Goal: Transaction & Acquisition: Purchase product/service

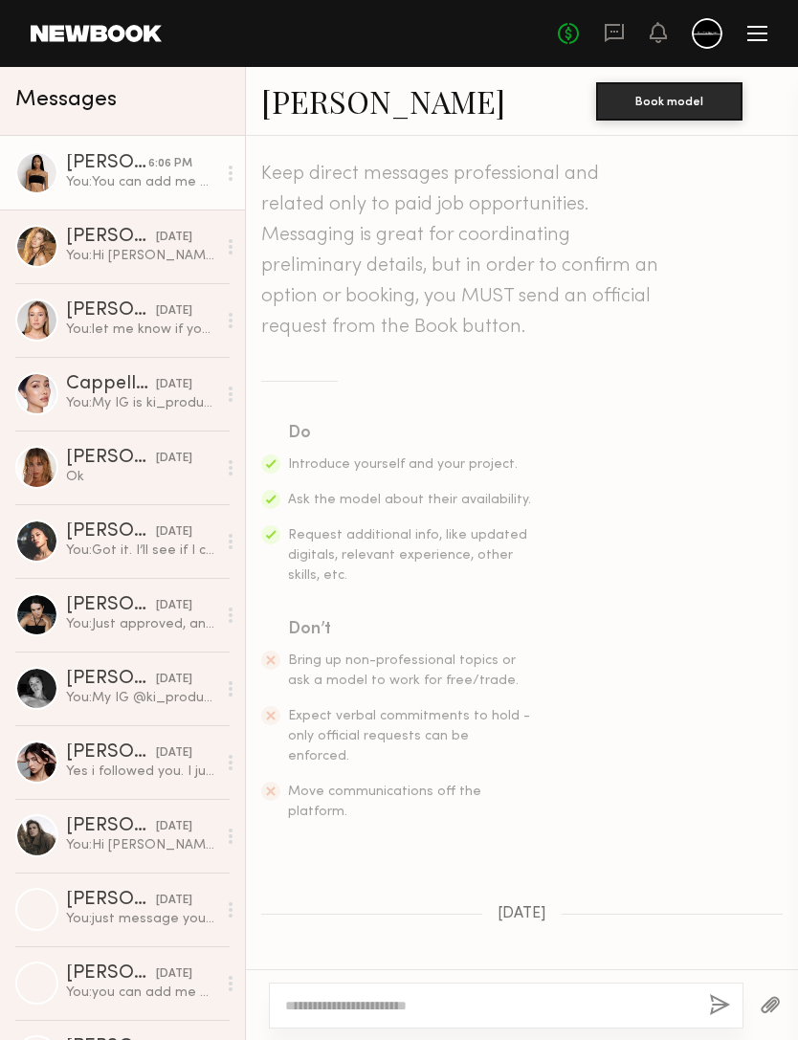
scroll to position [1399, 0]
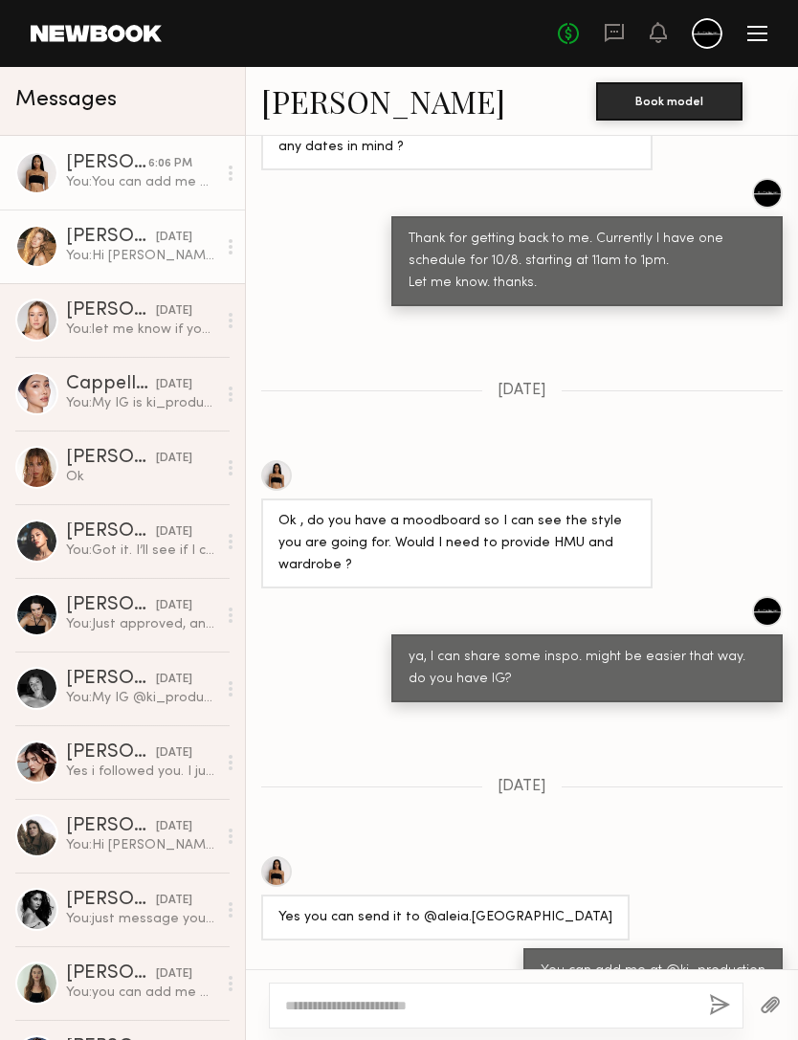
click at [93, 248] on div "You: Hi [PERSON_NAME], I am currently working on some vintage film style concep…" at bounding box center [141, 256] width 150 height 18
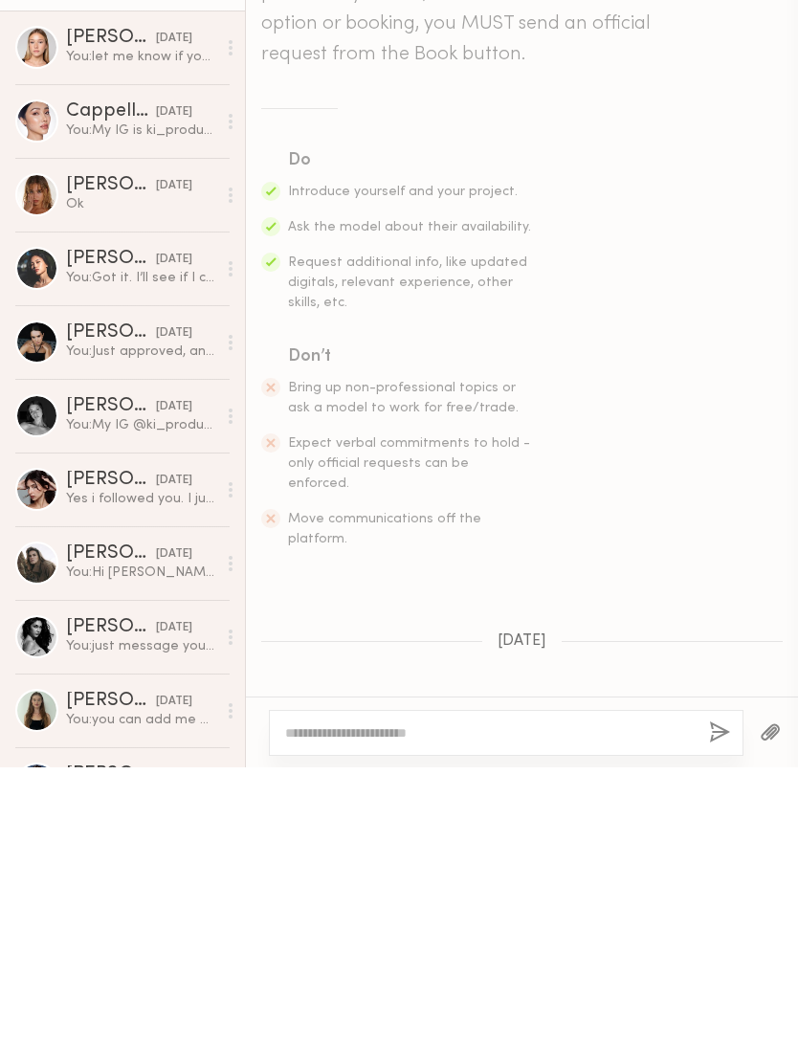
scroll to position [263, 0]
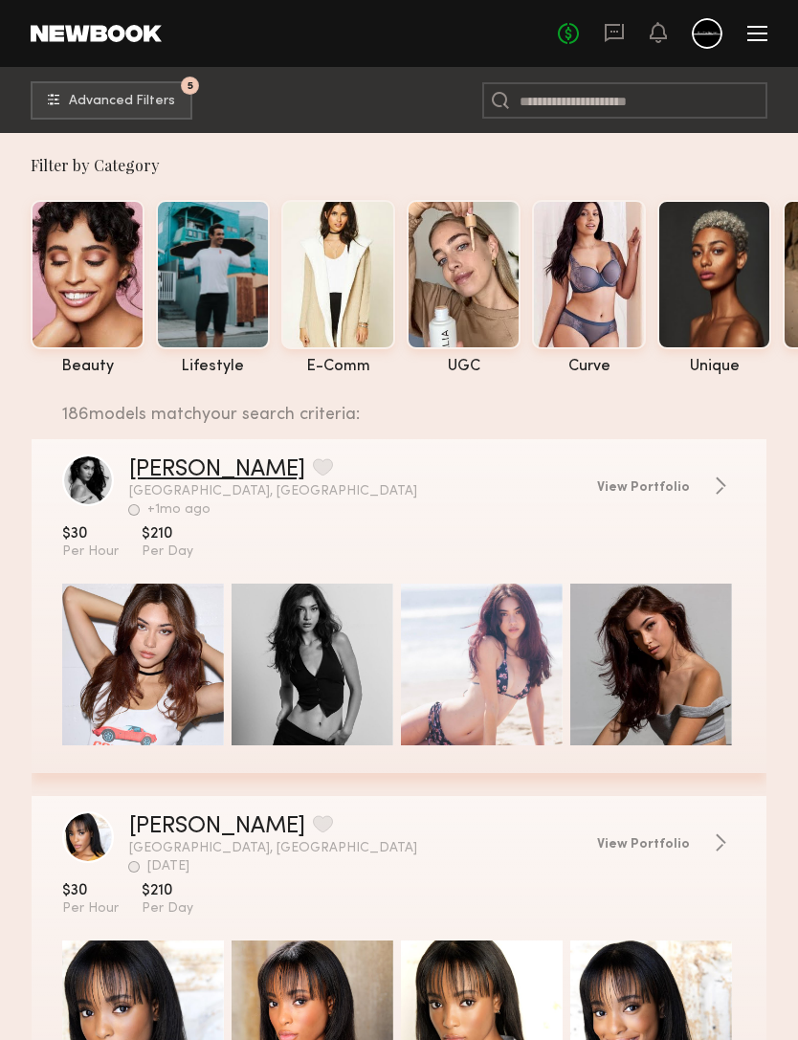
click at [156, 473] on link "Priscilla A." at bounding box center [217, 469] width 176 height 23
click at [105, 99] on span "Advanced Filters" at bounding box center [122, 100] width 106 height 13
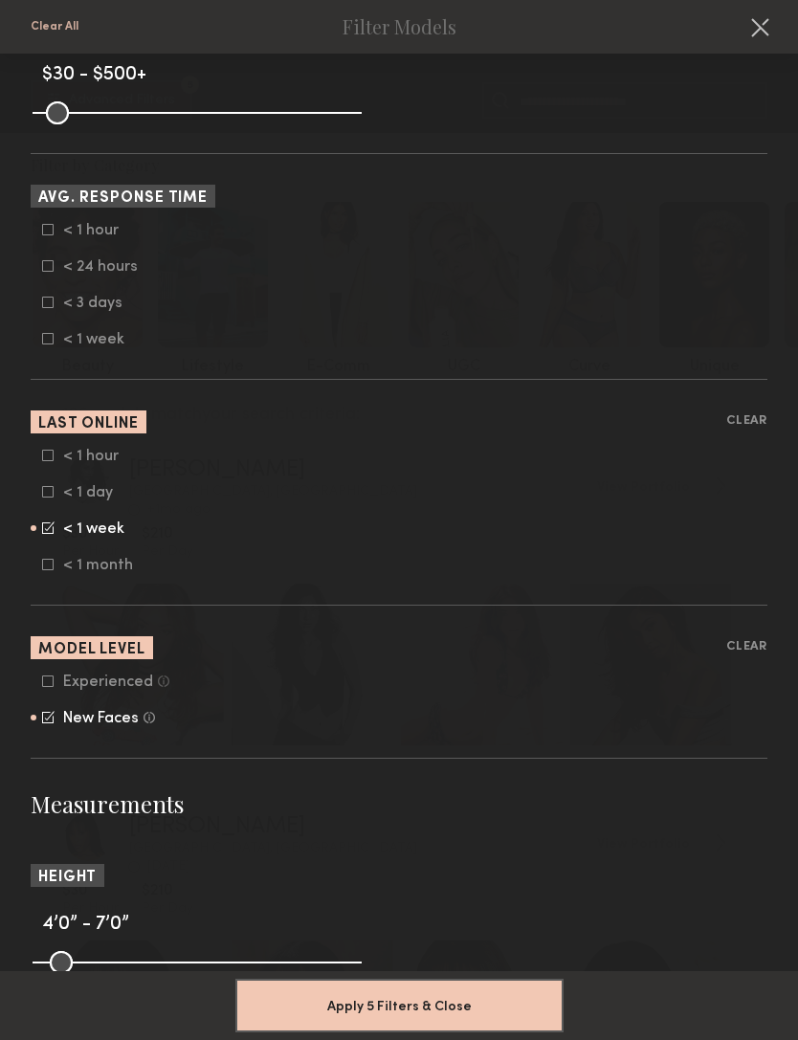
scroll to position [936, 0]
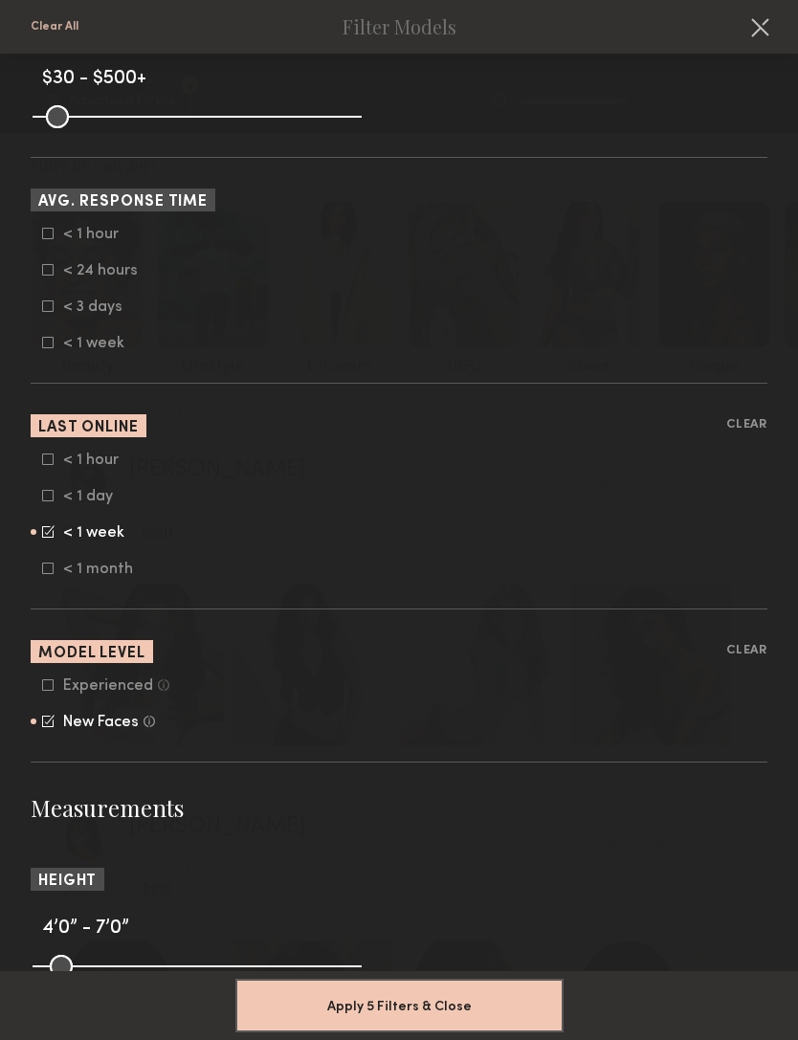
click at [42, 538] on icon at bounding box center [47, 531] width 11 height 11
click at [50, 465] on icon at bounding box center [47, 459] width 11 height 11
click at [50, 501] on icon at bounding box center [47, 495] width 11 height 11
click at [335, 978] on button "Apply 5 Filters & Close" at bounding box center [399, 1005] width 328 height 54
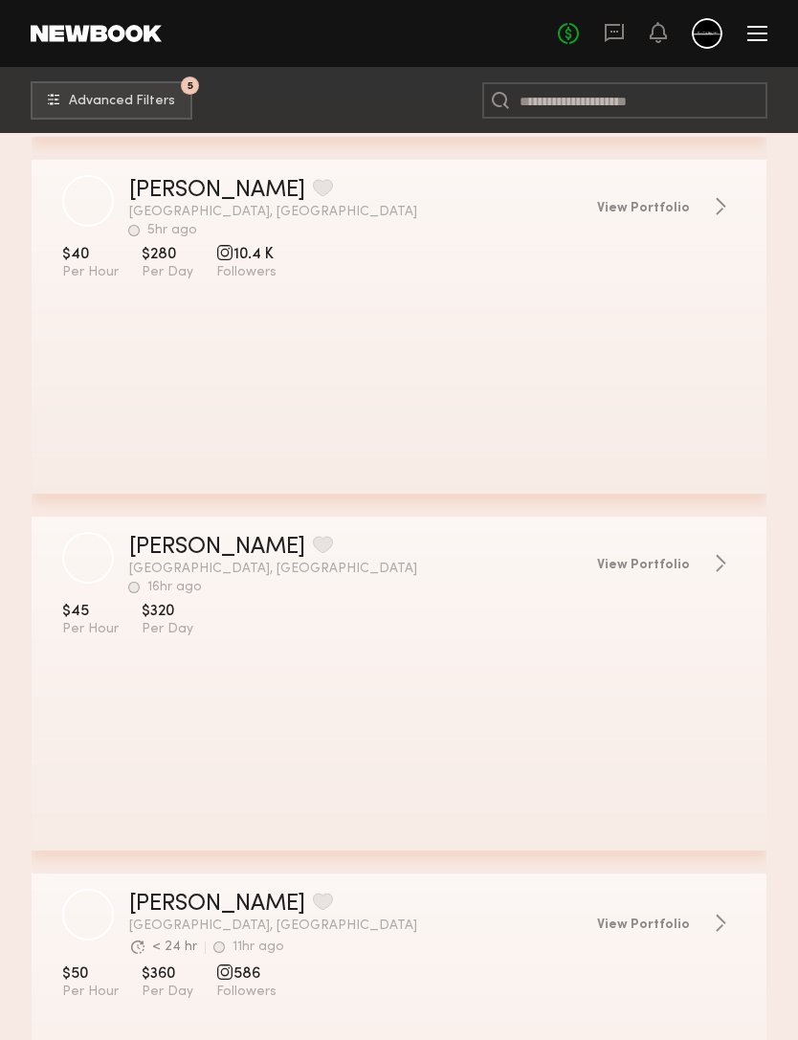
scroll to position [2733, 0]
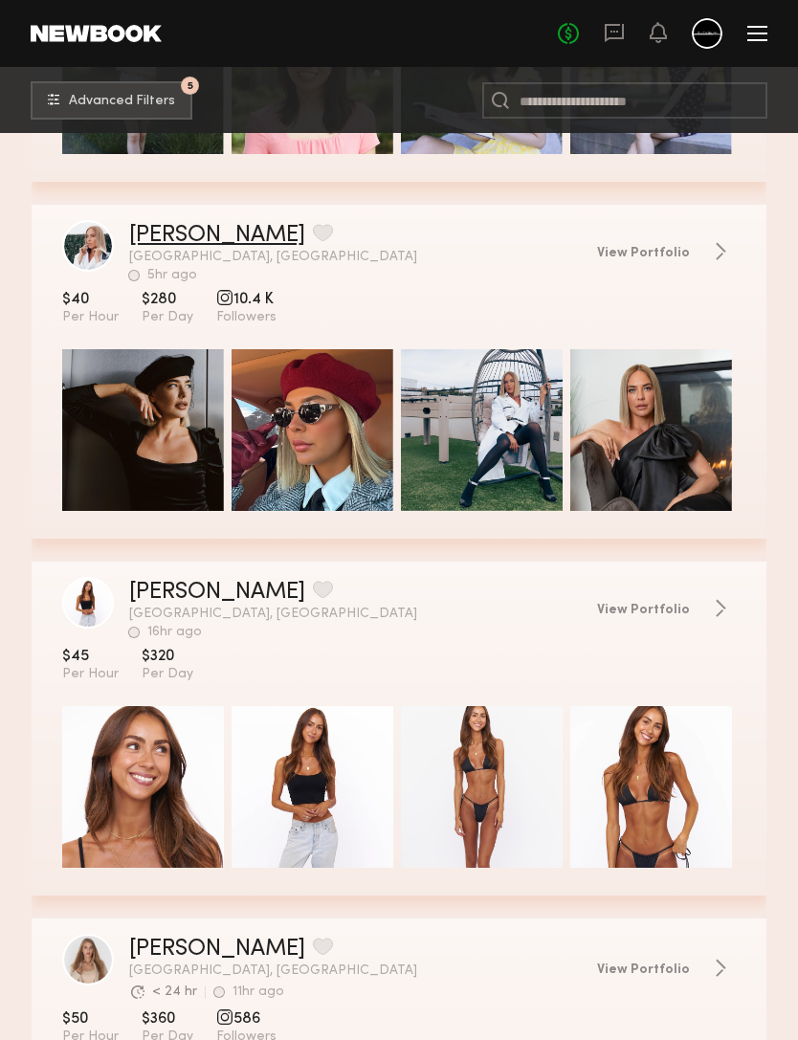
click at [158, 232] on link "Galina K." at bounding box center [217, 235] width 176 height 23
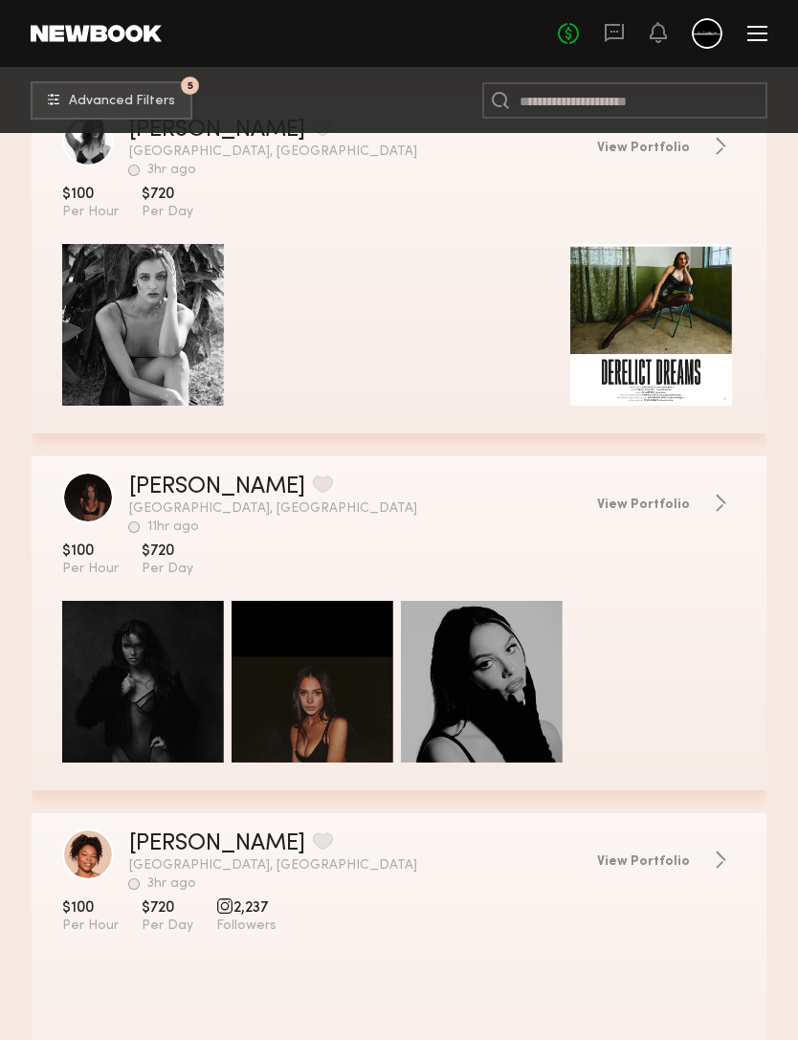
scroll to position [14973, 0]
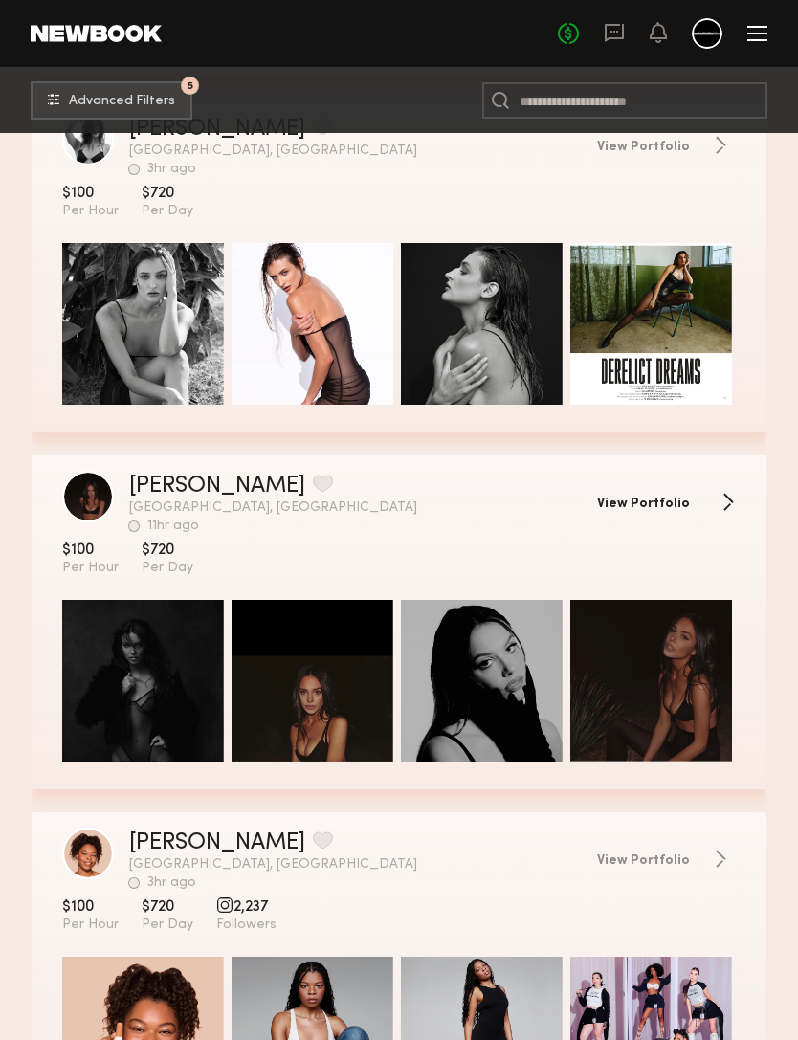
click at [683, 511] on span "View Portfolio" at bounding box center [643, 504] width 93 height 13
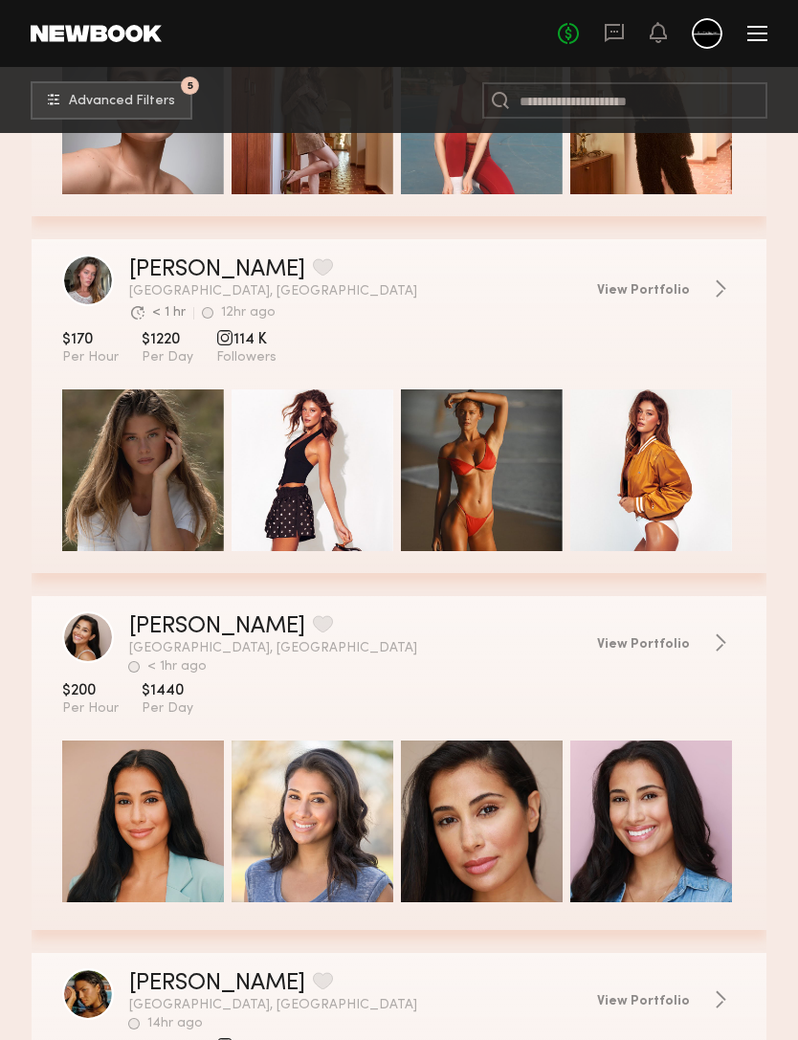
scroll to position [40527, 0]
